Goal: Information Seeking & Learning: Learn about a topic

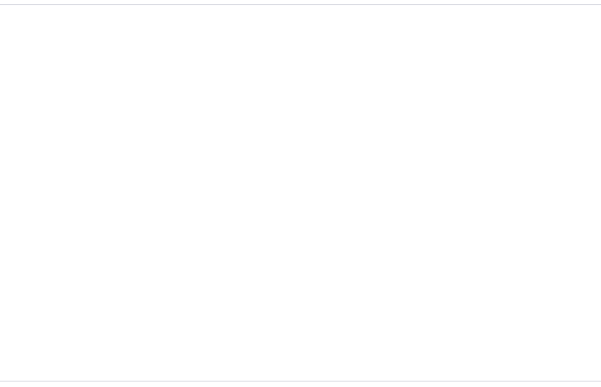
scroll to position [503, 0]
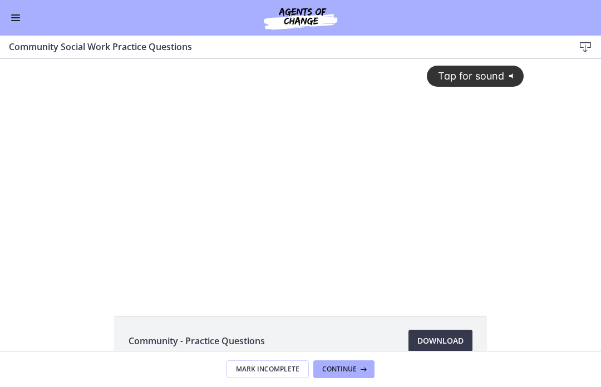
click at [9, 23] on button "Enable menu" at bounding box center [15, 17] width 13 height 13
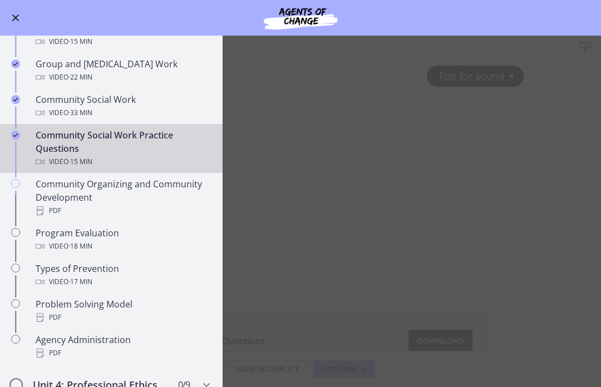
click at [115, 191] on div "Community Organizing and Community Development PDF" at bounding box center [123, 197] width 174 height 40
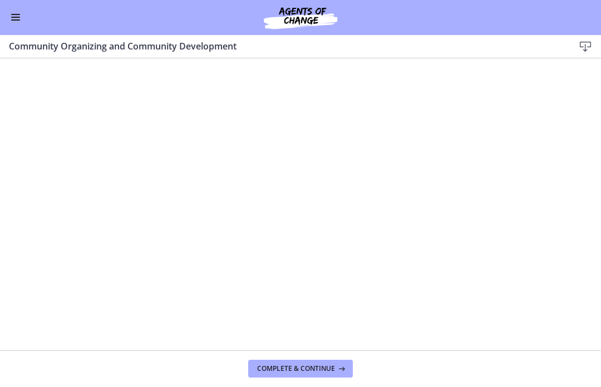
click at [302, 366] on span "Complete & continue" at bounding box center [296, 369] width 78 height 9
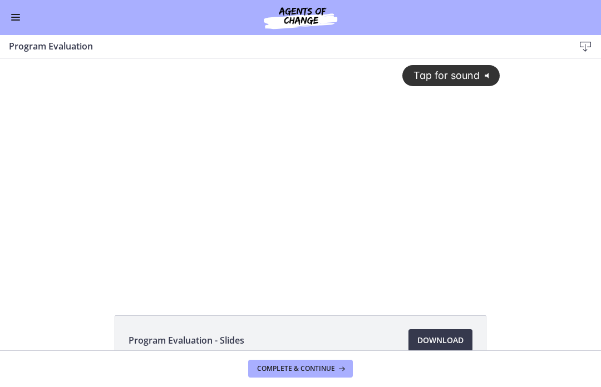
click at [19, 23] on button "Enable menu" at bounding box center [15, 17] width 13 height 13
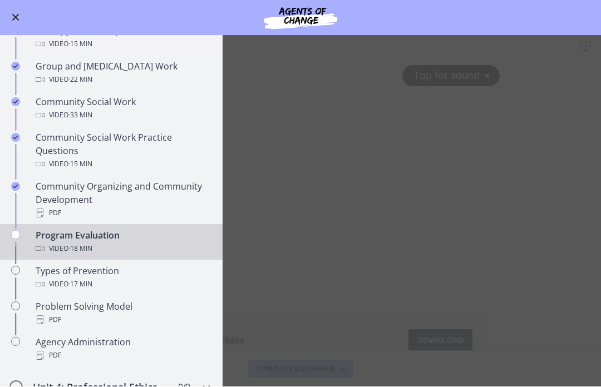
scroll to position [501, 0]
click at [129, 237] on div "Program Evaluation Video · 18 min" at bounding box center [123, 242] width 174 height 27
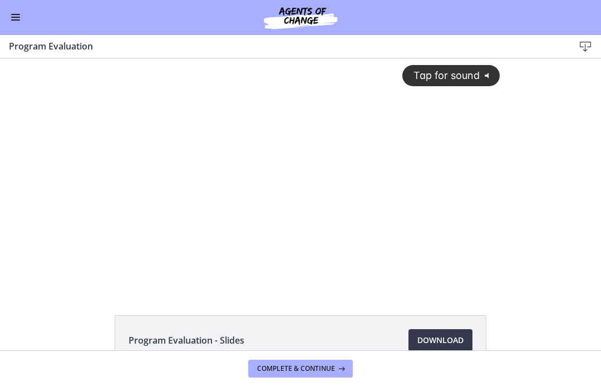
click at [484, 73] on icon "@keyframes VOLUME_SMALL_WAVE_FLASH { 0% { opacity: 0; } 33% { opacity: 1; } 66%…" at bounding box center [488, 75] width 18 height 18
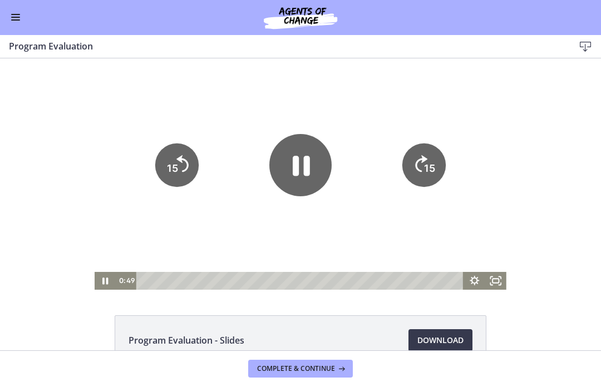
click at [163, 171] on icon "15" at bounding box center [176, 164] width 43 height 43
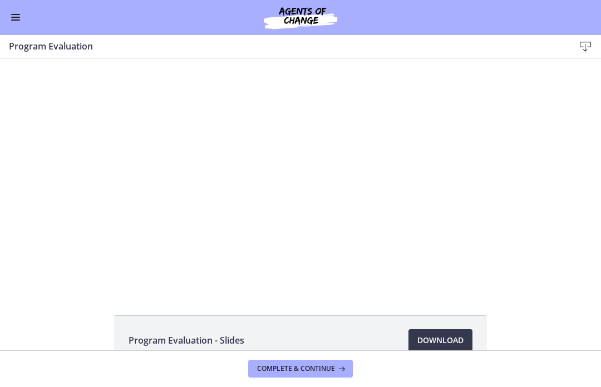
click at [438, 338] on span "Download Opens in a new window" at bounding box center [440, 340] width 46 height 13
click at [338, 204] on div at bounding box center [301, 173] width 412 height 231
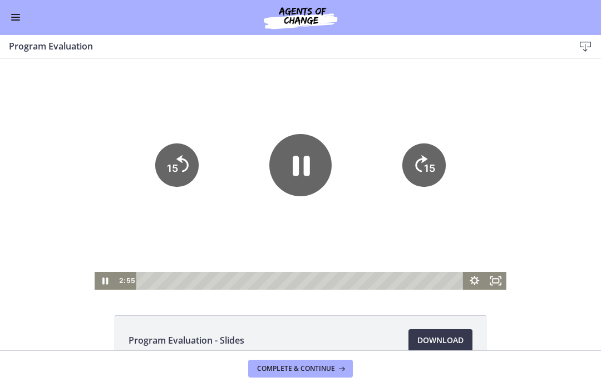
click at [309, 179] on icon "Pause" at bounding box center [300, 165] width 62 height 62
click at [301, 132] on div at bounding box center [301, 173] width 412 height 231
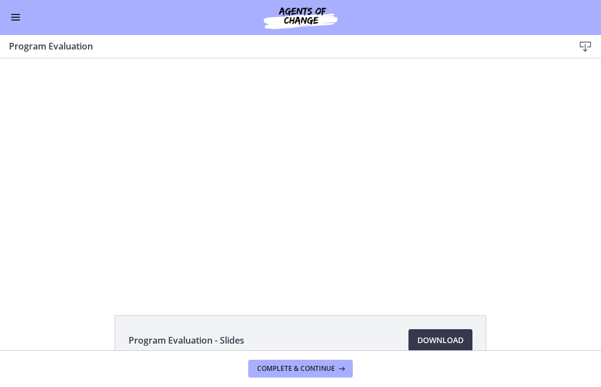
click at [333, 187] on div at bounding box center [301, 173] width 412 height 231
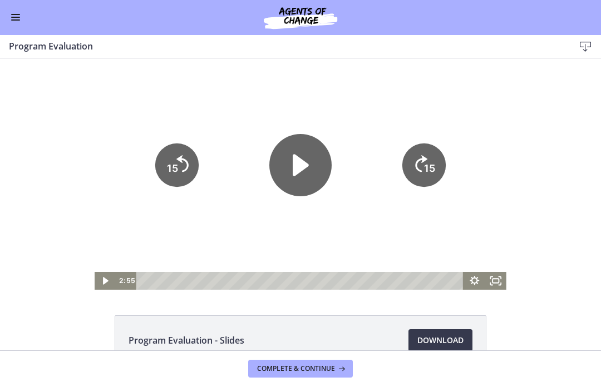
click at [296, 177] on icon "Play Video" at bounding box center [300, 165] width 62 height 62
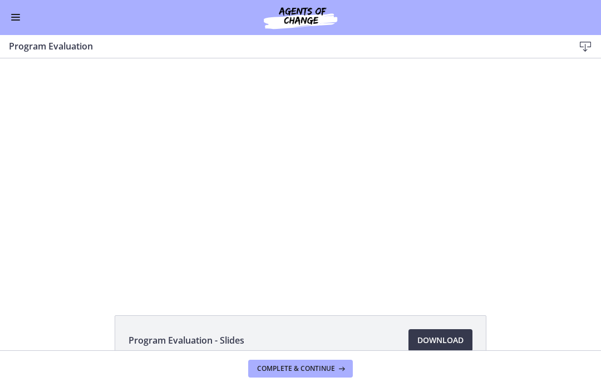
click at [346, 208] on div at bounding box center [301, 173] width 412 height 231
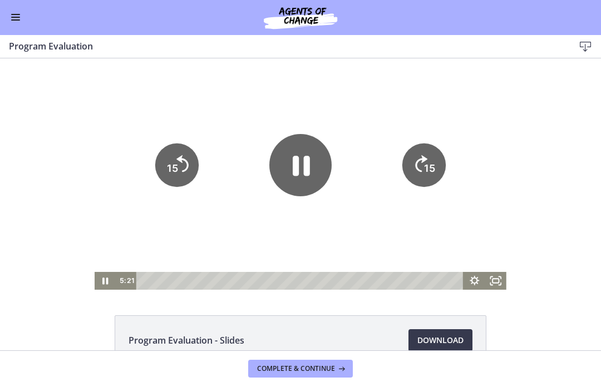
click at [182, 172] on icon "15" at bounding box center [176, 164] width 43 height 43
click at [308, 170] on icon "Pause" at bounding box center [301, 166] width 17 height 20
click at [296, 162] on icon "Play Video" at bounding box center [300, 165] width 18 height 24
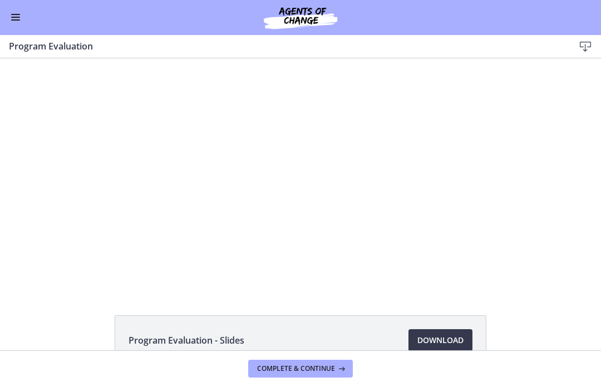
click at [296, 171] on div at bounding box center [301, 173] width 412 height 231
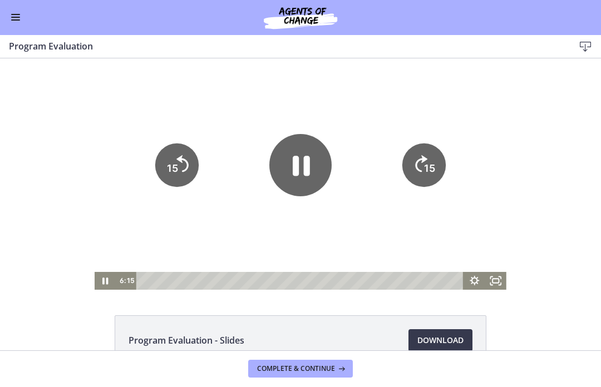
click at [181, 170] on icon "15" at bounding box center [176, 164] width 43 height 43
click at [303, 173] on icon "Pause" at bounding box center [300, 165] width 70 height 70
click at [308, 173] on icon "Play Video" at bounding box center [300, 165] width 62 height 62
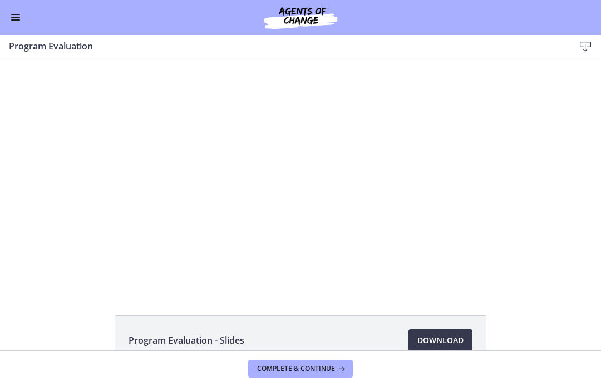
click at [298, 200] on div at bounding box center [301, 173] width 412 height 231
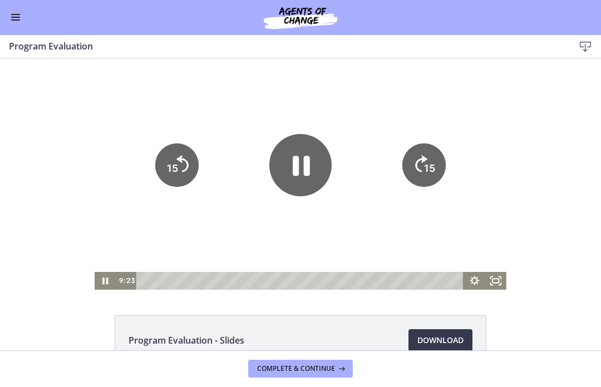
click at [297, 184] on icon "Pause" at bounding box center [300, 165] width 62 height 62
click at [291, 159] on icon "Play Video" at bounding box center [300, 165] width 62 height 62
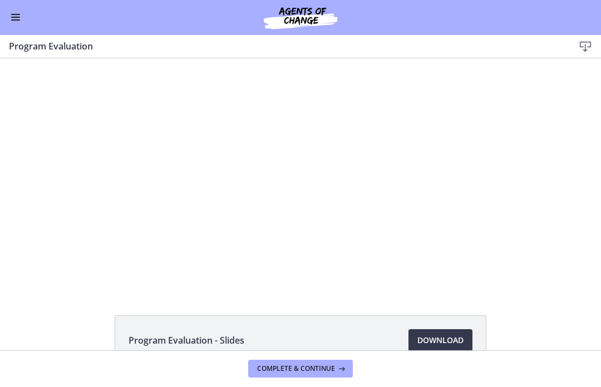
click at [302, 158] on div at bounding box center [301, 173] width 412 height 231
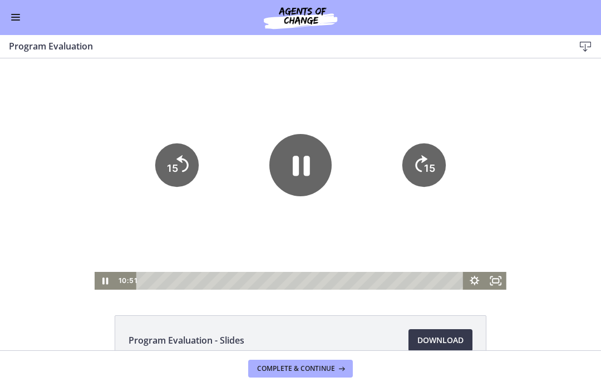
click at [179, 173] on icon "15" at bounding box center [176, 164] width 43 height 43
click at [301, 161] on icon "Pause" at bounding box center [300, 165] width 62 height 62
click at [303, 172] on icon "Play Video" at bounding box center [300, 166] width 62 height 62
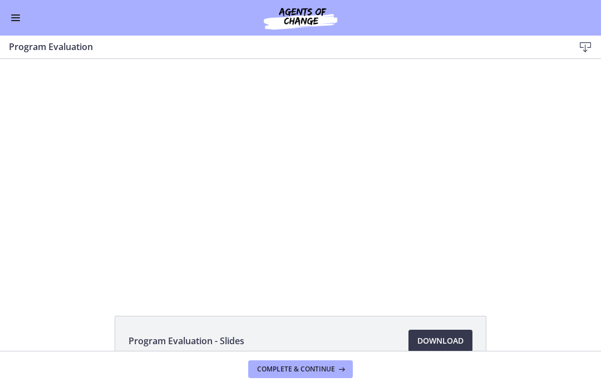
click at [327, 195] on div at bounding box center [301, 174] width 412 height 231
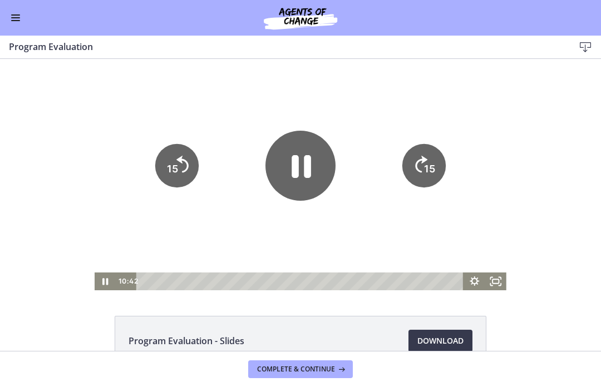
click at [293, 170] on icon "Pause" at bounding box center [300, 166] width 19 height 23
click at [299, 172] on icon "Play Video" at bounding box center [301, 166] width 16 height 22
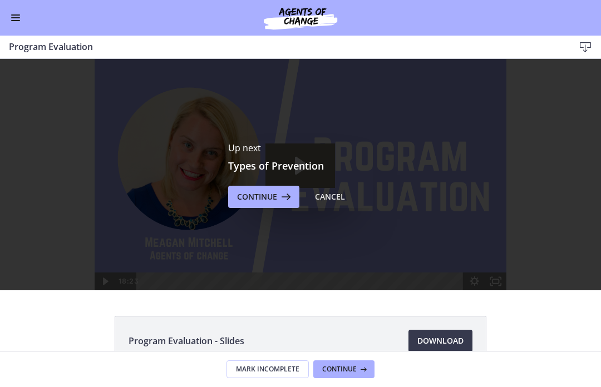
scroll to position [0, 0]
click at [271, 200] on span "Continue" at bounding box center [257, 196] width 40 height 13
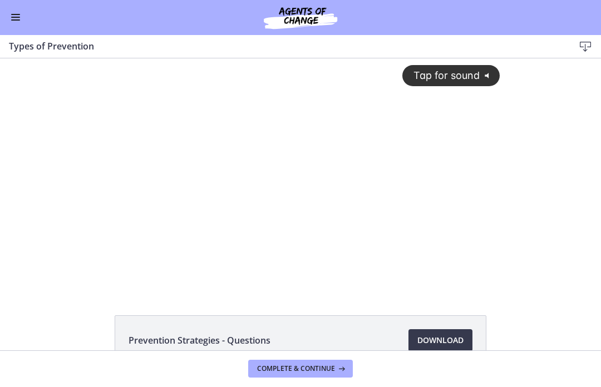
click at [330, 223] on div "Tap for sound @keyframes VOLUME_SMALL_WAVE_FLASH { 0% { opacity: 0; } 33% { opa…" at bounding box center [301, 165] width 412 height 214
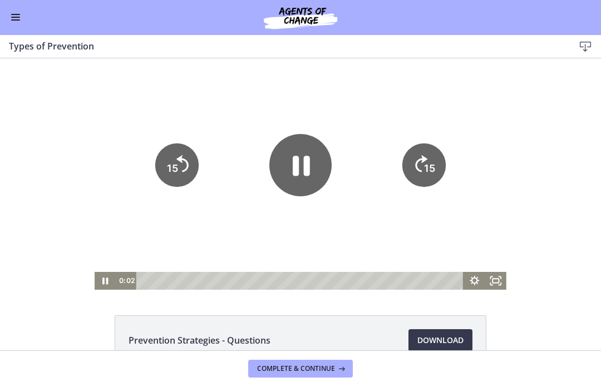
click at [307, 165] on icon "Pause" at bounding box center [301, 166] width 17 height 20
click at [304, 168] on icon "Play Video" at bounding box center [300, 165] width 18 height 24
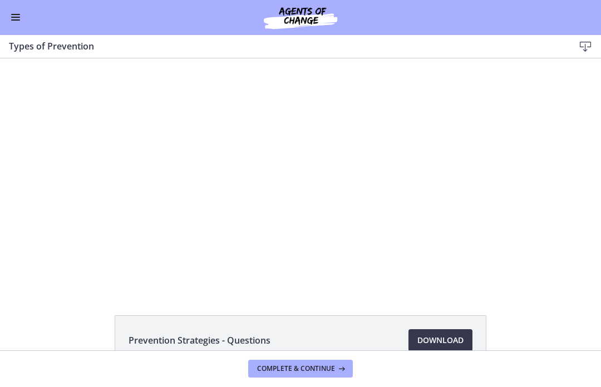
click at [350, 171] on div at bounding box center [301, 173] width 412 height 231
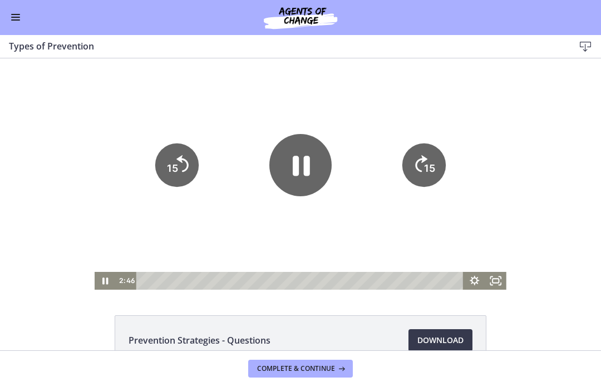
click at [310, 173] on icon "Pause" at bounding box center [300, 165] width 62 height 62
click at [295, 170] on icon "Play Video" at bounding box center [301, 165] width 16 height 22
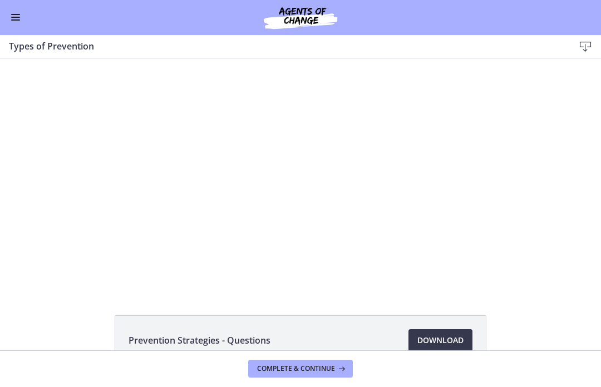
click at [356, 152] on div at bounding box center [301, 173] width 412 height 231
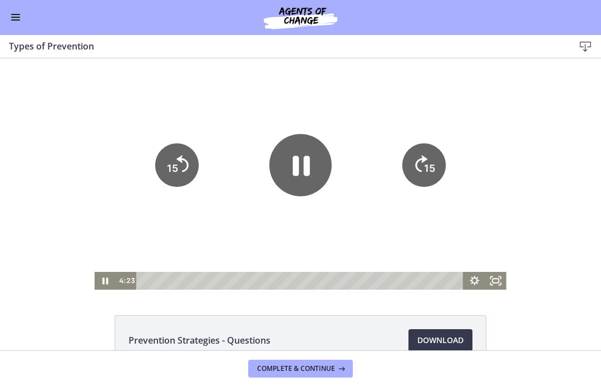
click at [305, 171] on icon "Pause" at bounding box center [301, 166] width 17 height 20
click at [302, 184] on icon "Play Video" at bounding box center [300, 165] width 62 height 62
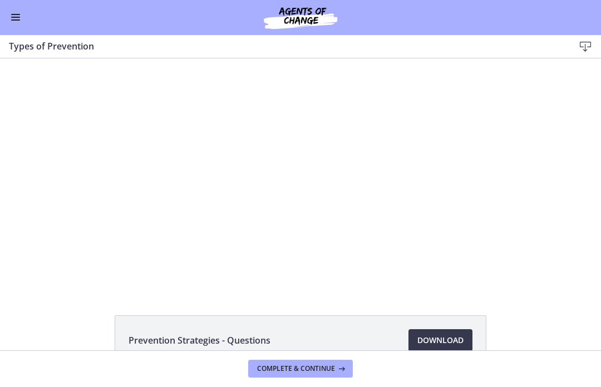
click at [443, 177] on div at bounding box center [301, 173] width 412 height 231
click at [278, 175] on div at bounding box center [301, 173] width 412 height 231
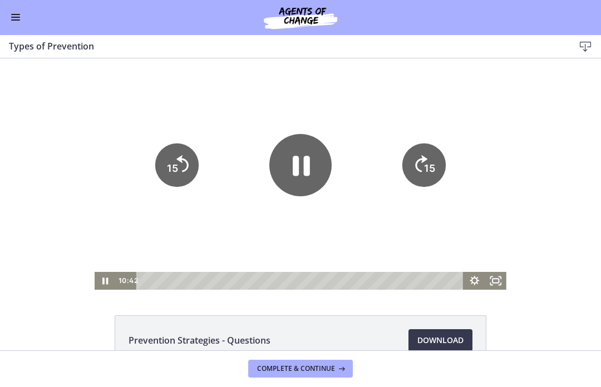
click at [286, 169] on icon "Pause" at bounding box center [300, 165] width 62 height 62
click at [300, 167] on icon "Play Video" at bounding box center [301, 165] width 16 height 22
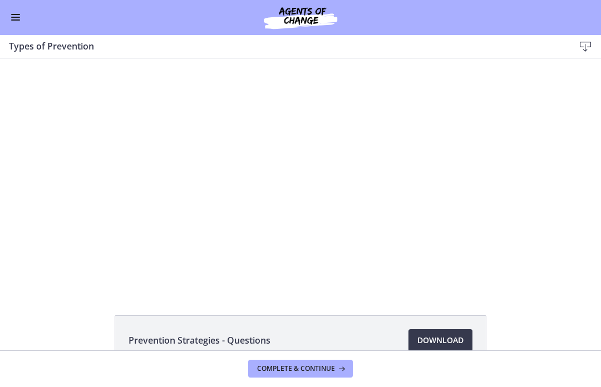
click at [328, 191] on div at bounding box center [301, 173] width 412 height 231
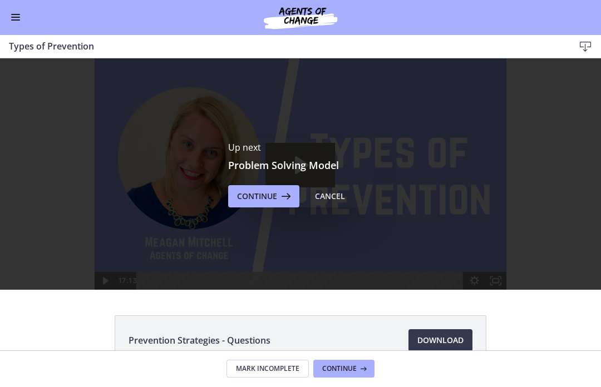
click at [11, 13] on button "Enable menu" at bounding box center [15, 17] width 13 height 13
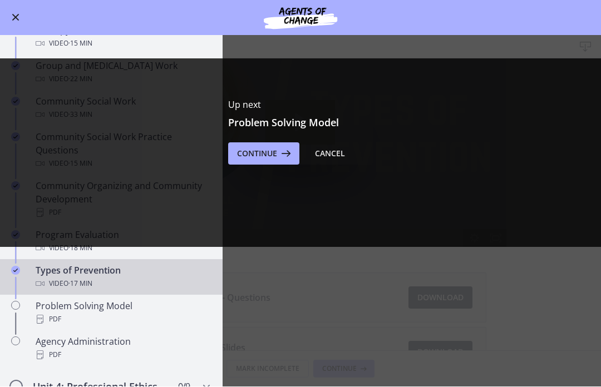
scroll to position [46, 0]
